Goal: Check status: Check status

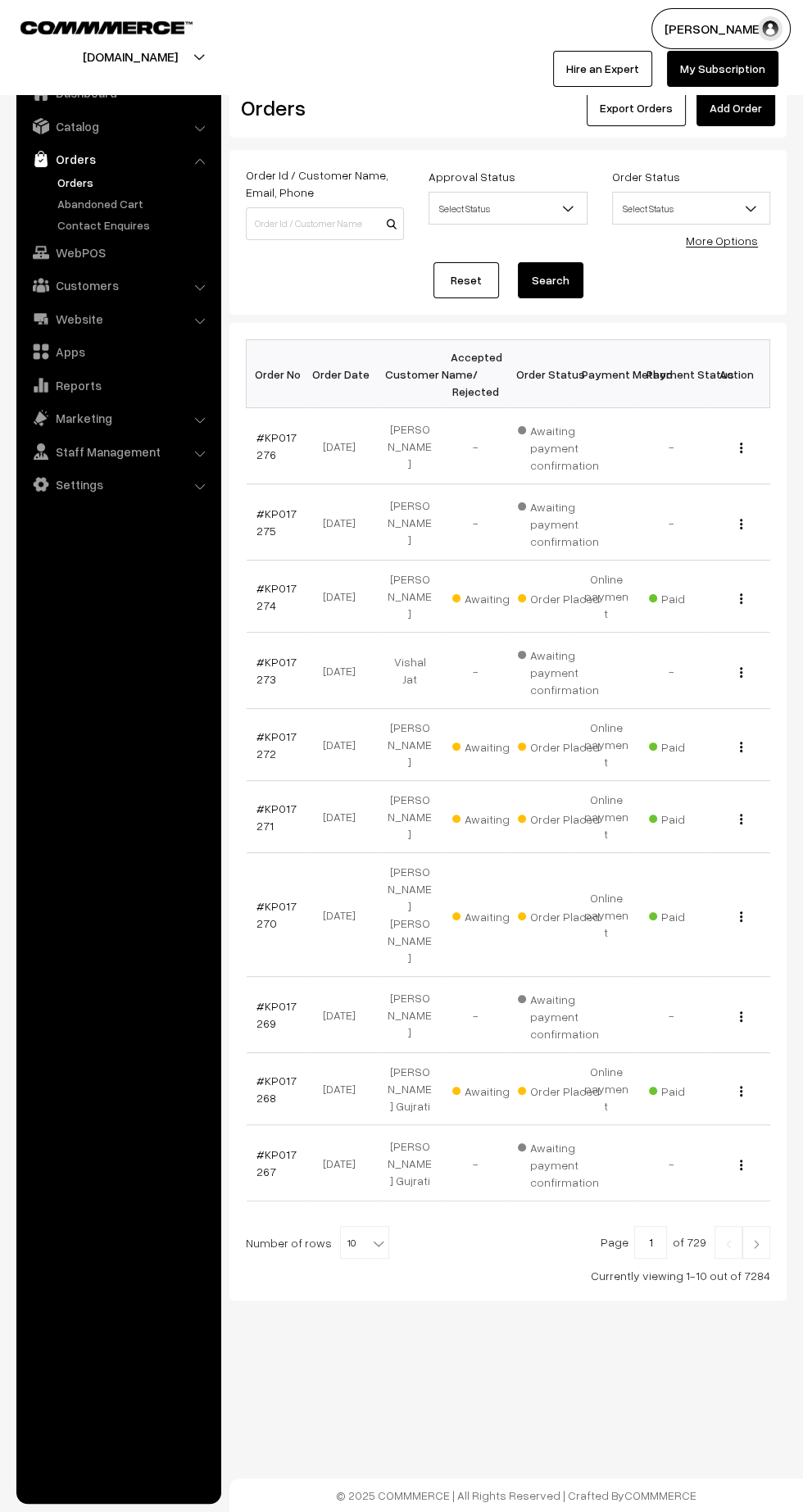
click at [277, 581] on link "#KP017274" at bounding box center [276, 597] width 40 height 32
click at [261, 729] on link "#KP017272" at bounding box center [276, 745] width 40 height 32
click at [279, 802] on link "#KP017271" at bounding box center [276, 817] width 40 height 32
click at [270, 899] on link "#KP017270" at bounding box center [276, 914] width 40 height 32
click at [261, 1073] on link "#KP017268" at bounding box center [276, 1089] width 40 height 32
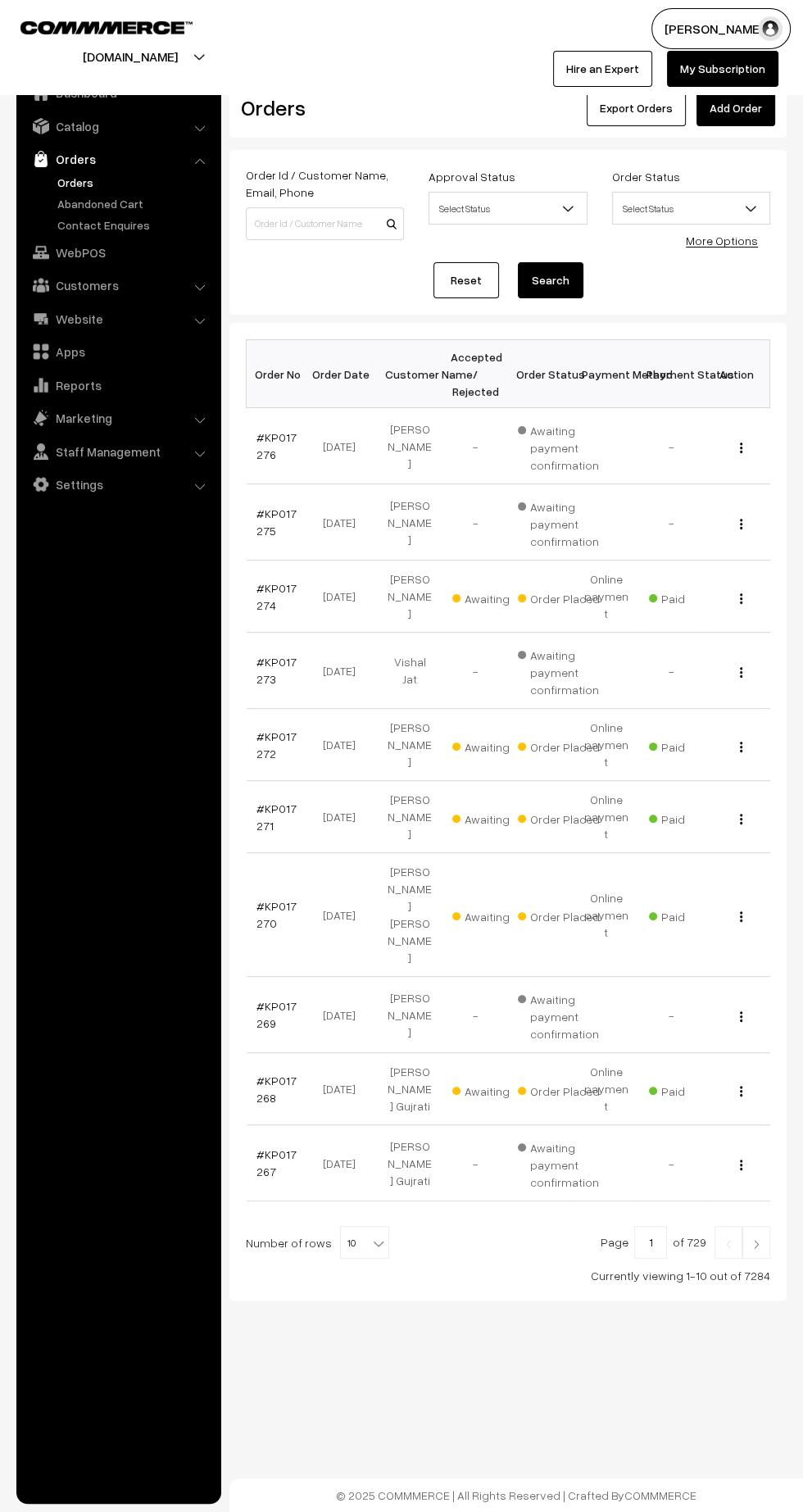
click at [752, 1239] on img at bounding box center [757, 1244] width 15 height 10
